Goal: Find specific page/section: Find specific page/section

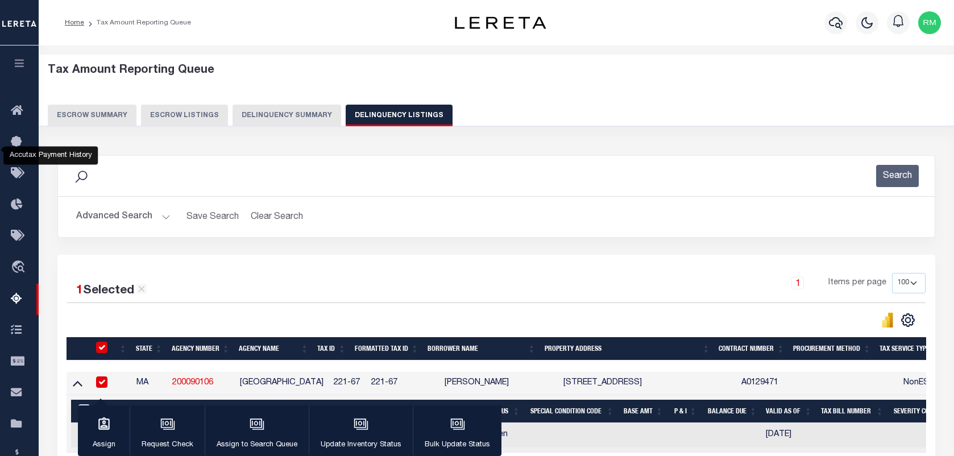
select select "100"
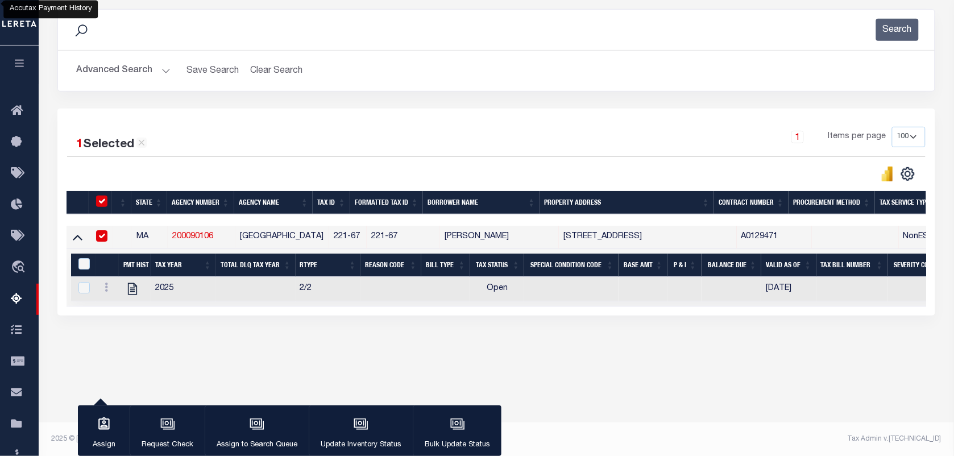
scroll to position [146, 0]
drag, startPoint x: 350, startPoint y: 238, endPoint x: 324, endPoint y: 243, distance: 26.2
click at [329, 243] on td "221-67" at bounding box center [348, 237] width 38 height 23
checkbox input "false"
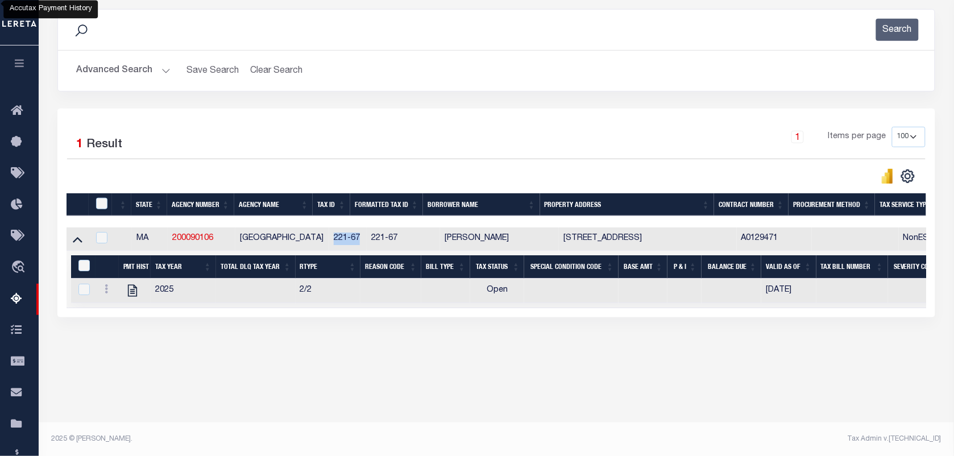
copy td "221-67"
click at [149, 67] on button "Advanced Search" at bounding box center [123, 71] width 94 height 22
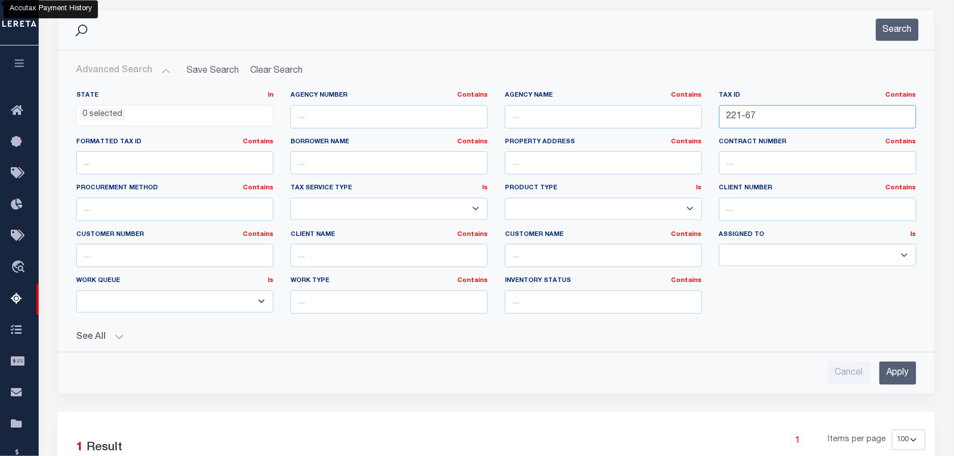
click at [769, 124] on input "221-67" at bounding box center [817, 116] width 197 height 23
paste input "[PHONE_NUMBER]"
type input "[PHONE_NUMBER]"
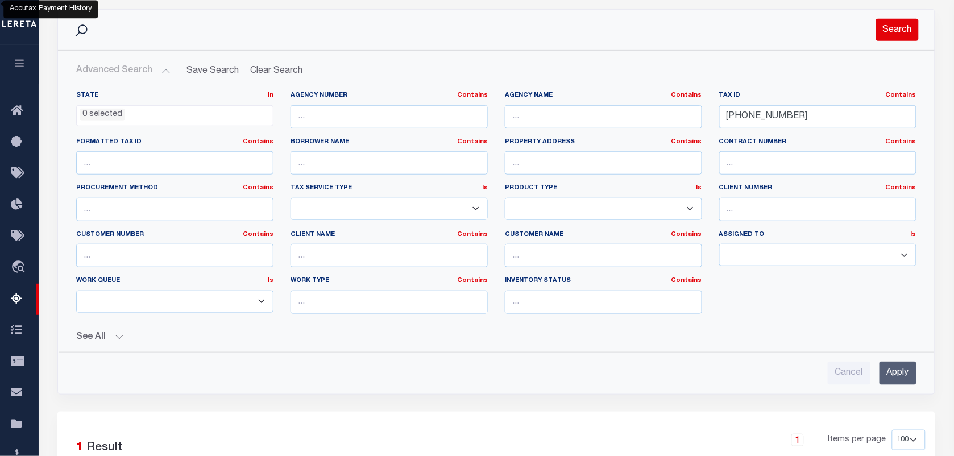
click at [904, 32] on button "Search" at bounding box center [897, 30] width 43 height 22
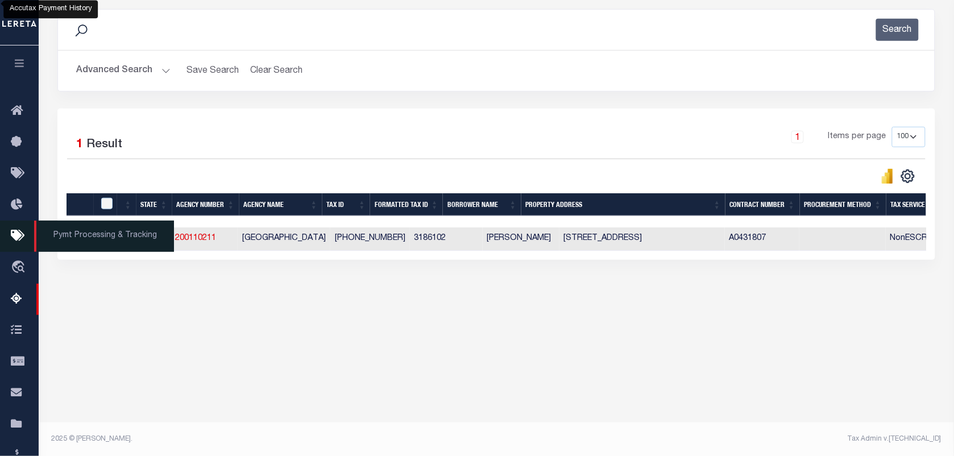
click at [78, 243] on span "Pymt Processing & Tracking" at bounding box center [104, 236] width 140 height 31
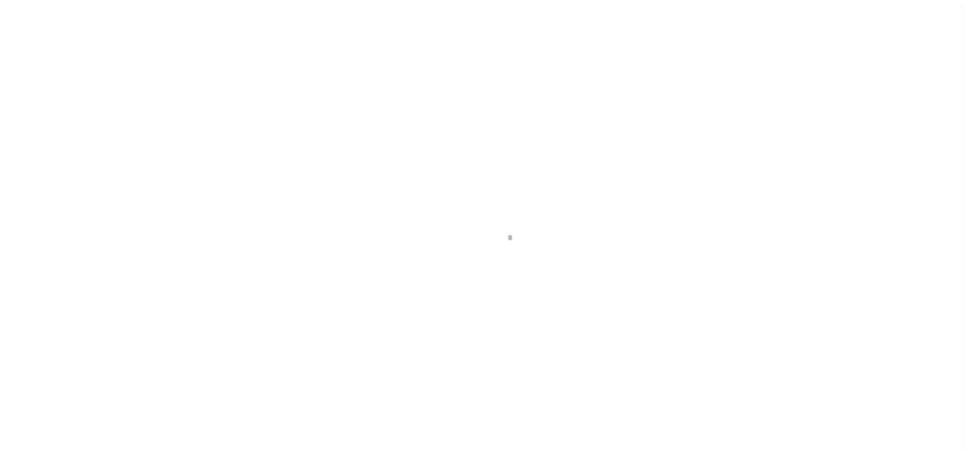
scroll to position [52, 0]
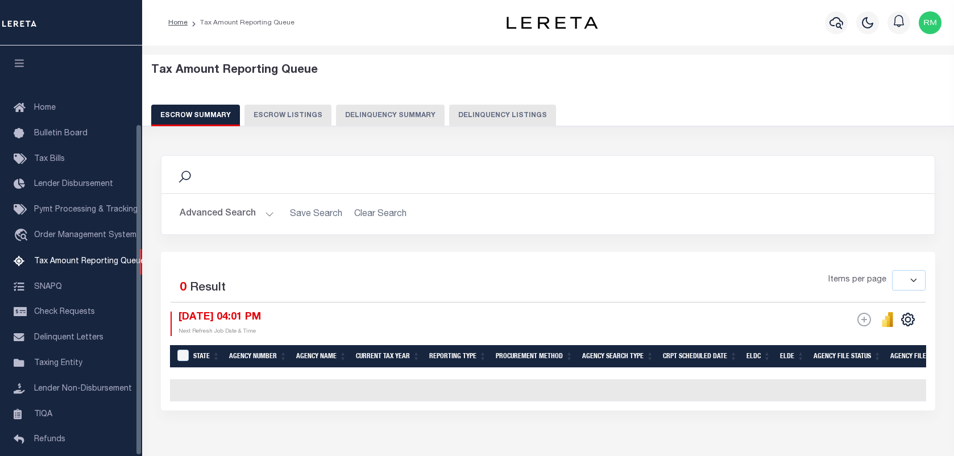
select select
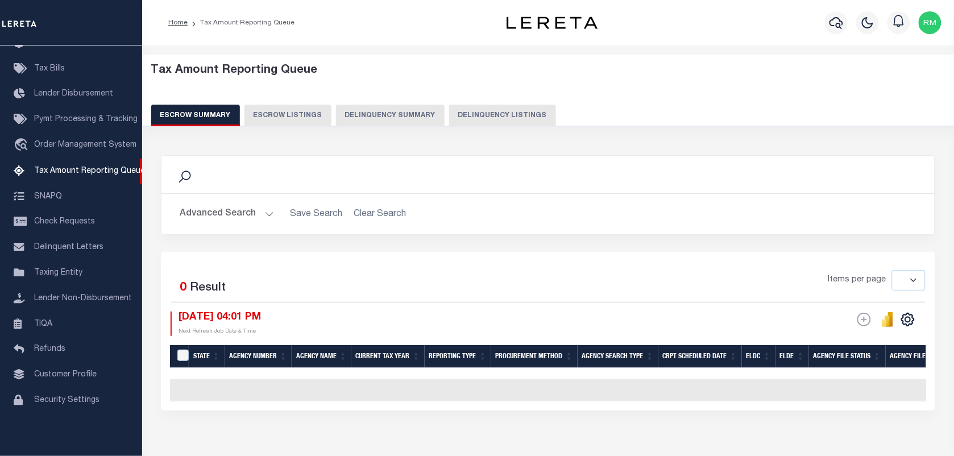
click at [506, 115] on button "Delinquency Listings" at bounding box center [502, 116] width 107 height 22
select select "100"
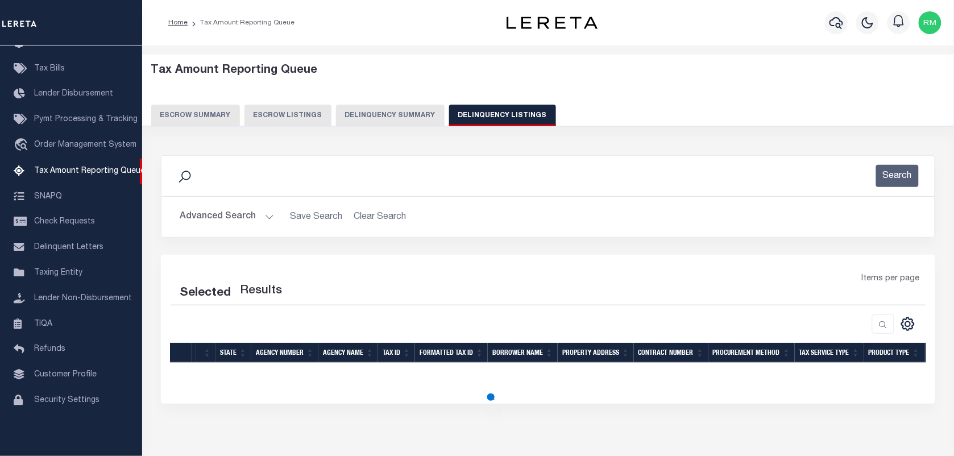
select select "100"
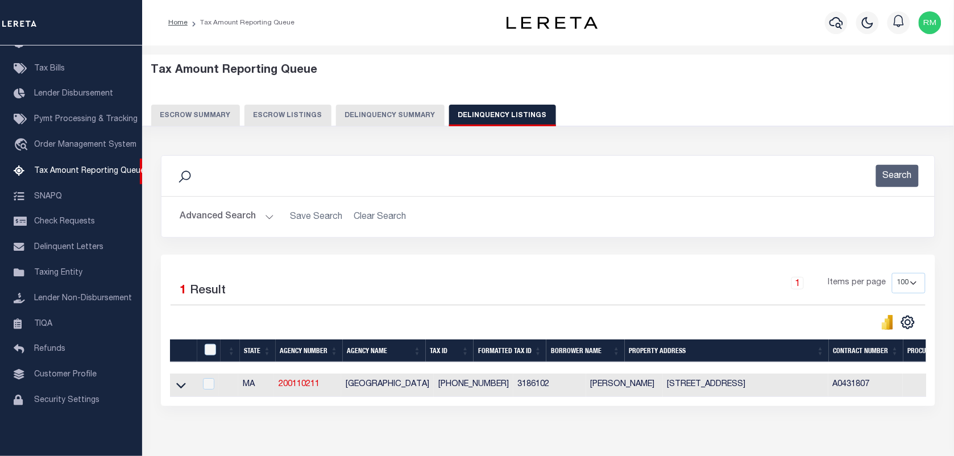
click at [231, 211] on button "Advanced Search" at bounding box center [227, 217] width 94 height 22
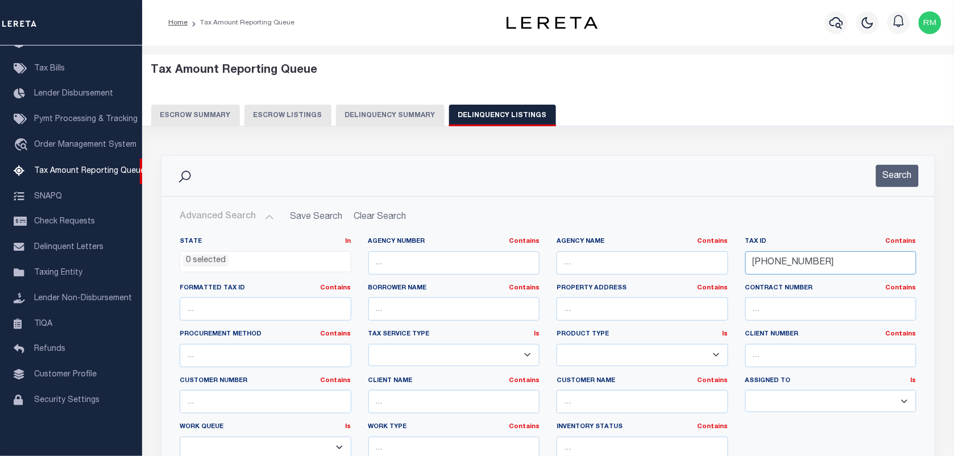
click at [804, 267] on input "[PHONE_NUMBER]" at bounding box center [831, 262] width 172 height 23
click at [903, 179] on button "Search" at bounding box center [897, 176] width 43 height 22
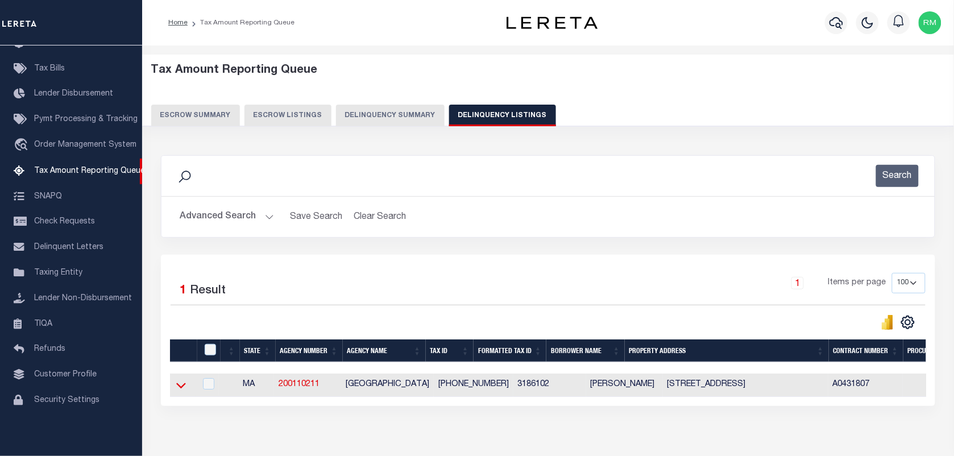
click at [182, 384] on icon at bounding box center [181, 385] width 10 height 12
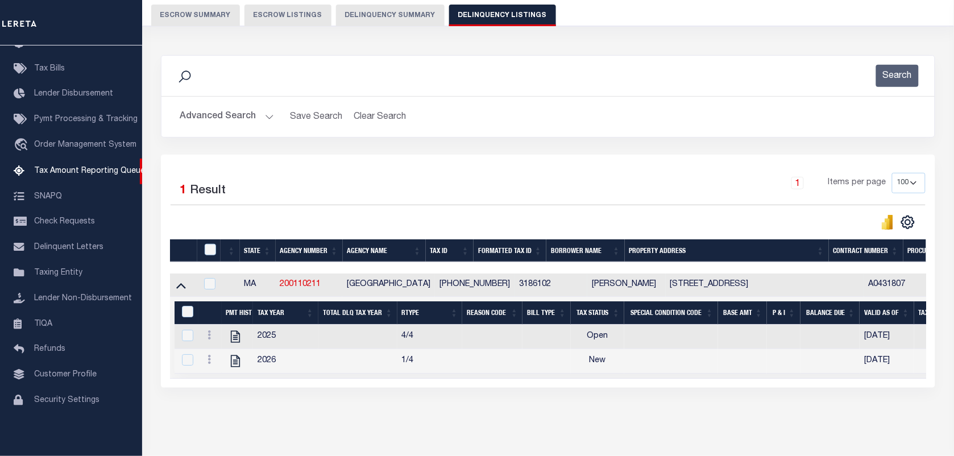
scroll to position [146, 0]
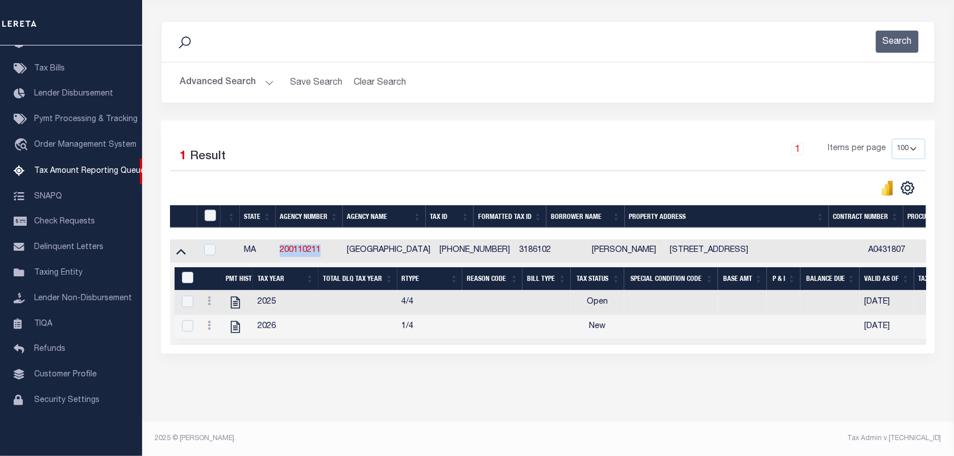
drag, startPoint x: 330, startPoint y: 240, endPoint x: 283, endPoint y: 248, distance: 48.4
click at [283, 248] on td "200110211" at bounding box center [308, 250] width 67 height 23
checkbox input "true"
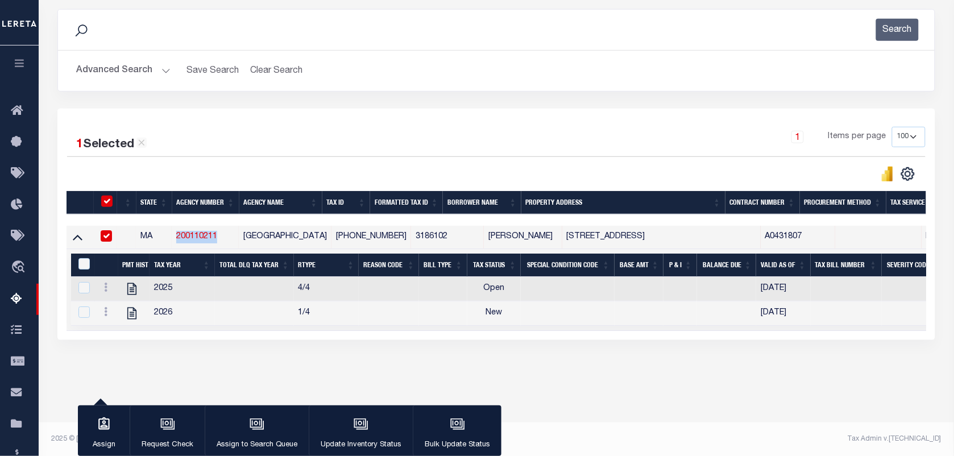
scroll to position [145, 0]
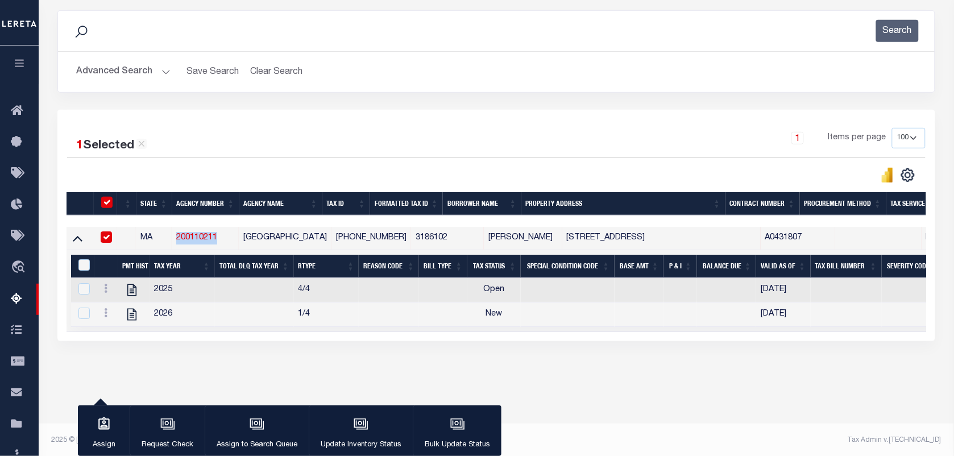
copy link "200110211"
click at [135, 71] on button "Advanced Search" at bounding box center [123, 72] width 94 height 22
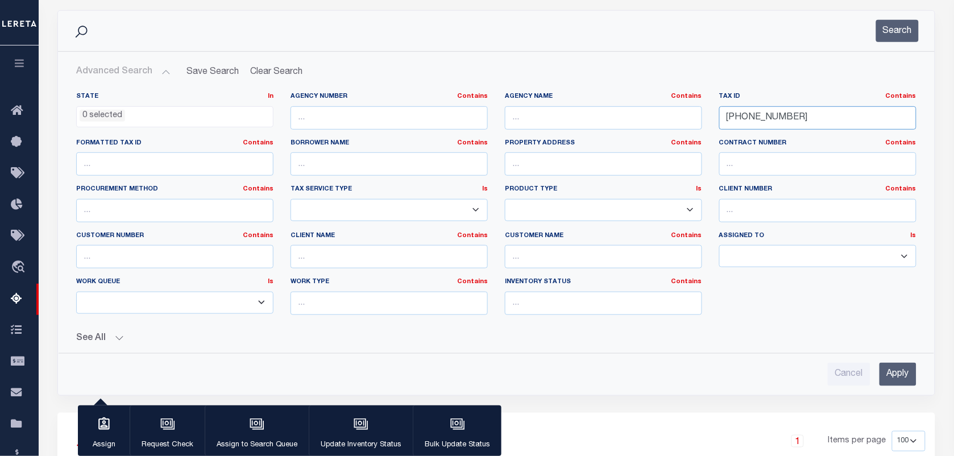
click at [802, 123] on input "[PHONE_NUMBER]" at bounding box center [817, 117] width 197 height 23
paste input "[DATE]"
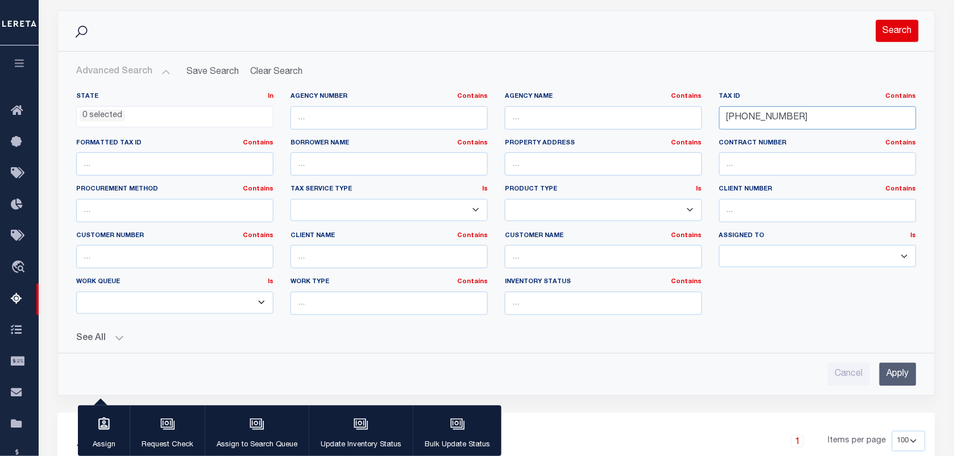
type input "[PHONE_NUMBER]"
click at [908, 24] on button "Search" at bounding box center [897, 31] width 43 height 22
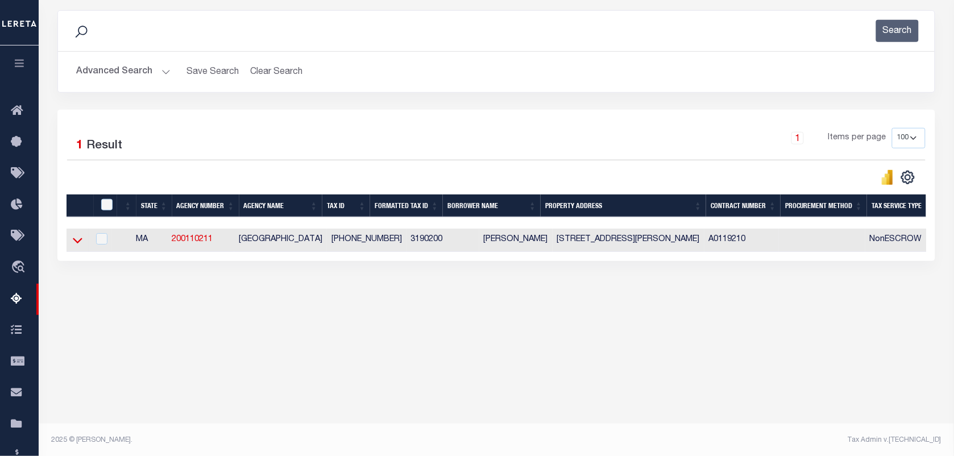
click at [80, 240] on icon at bounding box center [78, 240] width 10 height 12
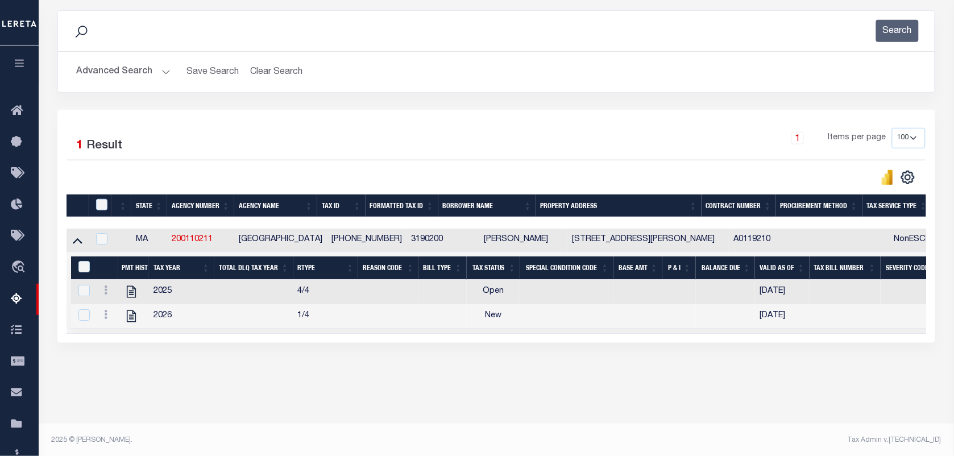
scroll to position [146, 0]
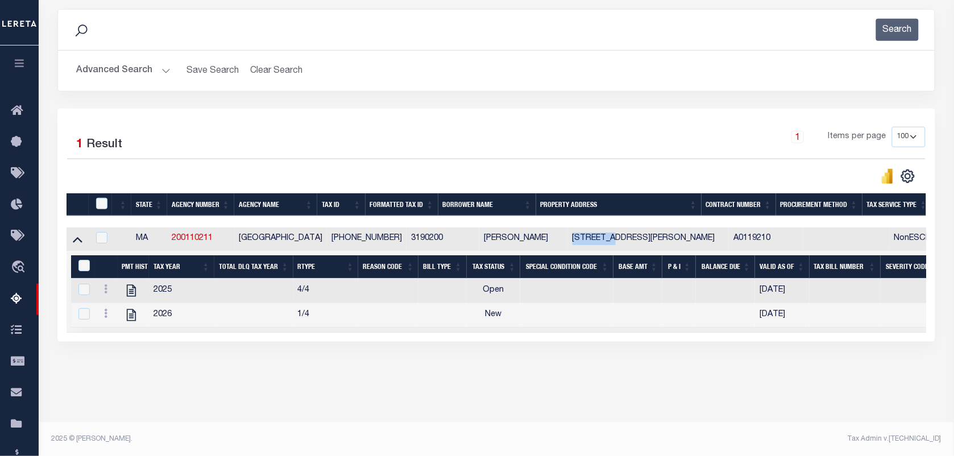
drag, startPoint x: 592, startPoint y: 240, endPoint x: 614, endPoint y: 276, distance: 41.8
click at [568, 239] on td "[STREET_ADDRESS][PERSON_NAME]" at bounding box center [648, 238] width 161 height 23
checkbox input "true"
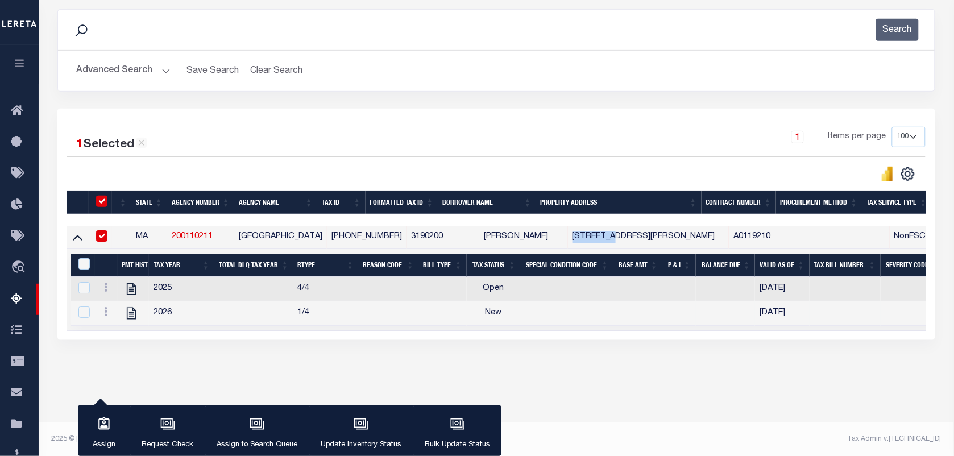
copy td "11 [PERSON_NAME]"
drag, startPoint x: 481, startPoint y: 239, endPoint x: 449, endPoint y: 243, distance: 32.1
click at [479, 243] on td "[PERSON_NAME]" at bounding box center [523, 237] width 89 height 23
checkbox input "false"
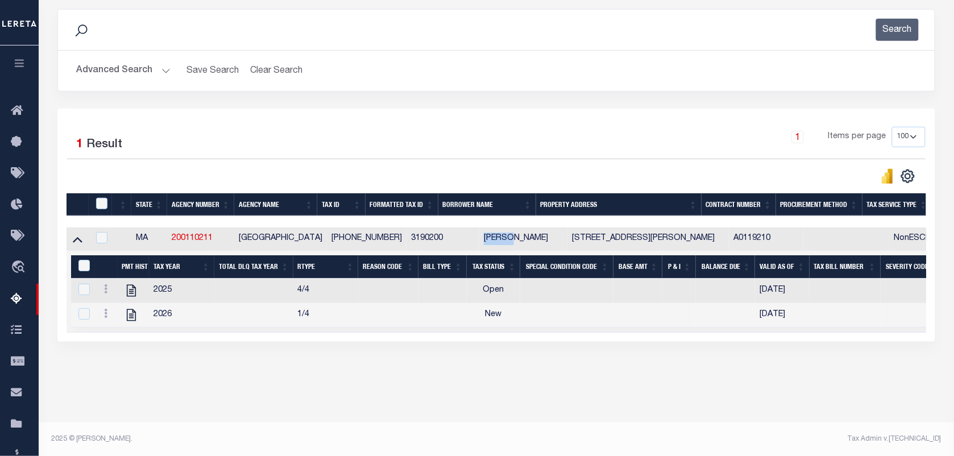
copy td "[PERSON_NAME]"
drag, startPoint x: 365, startPoint y: 244, endPoint x: 328, endPoint y: 248, distance: 37.2
click at [328, 248] on td "[PHONE_NUMBER]" at bounding box center [367, 238] width 80 height 23
checkbox input "true"
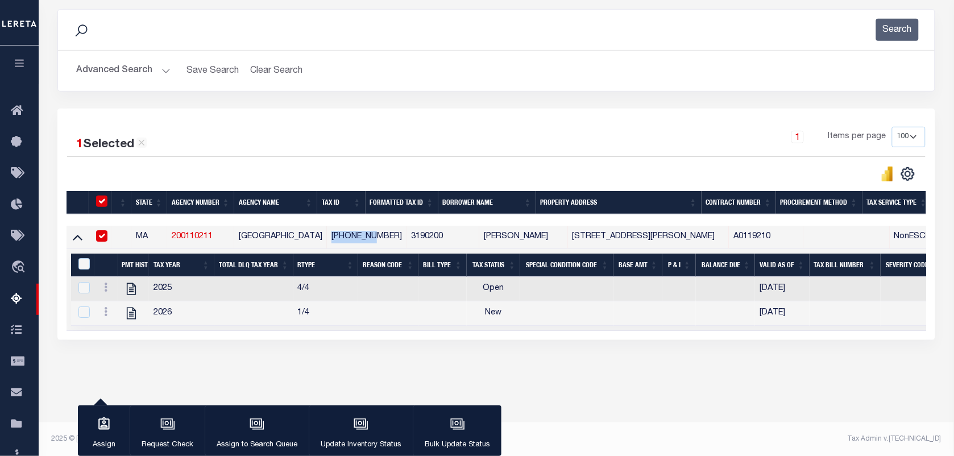
copy td "[PHONE_NUMBER]"
